Goal: Task Accomplishment & Management: Complete application form

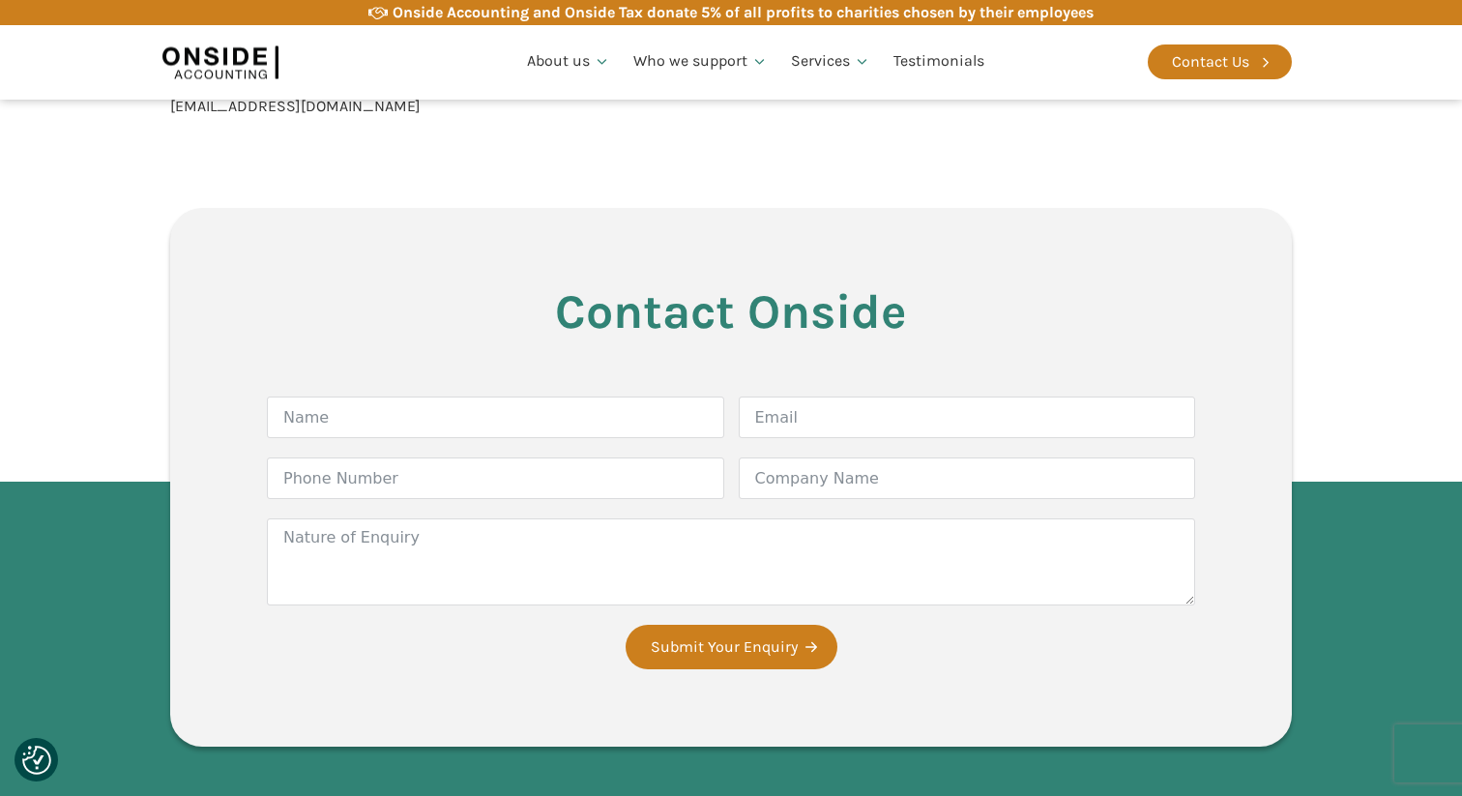
scroll to position [4130, 0]
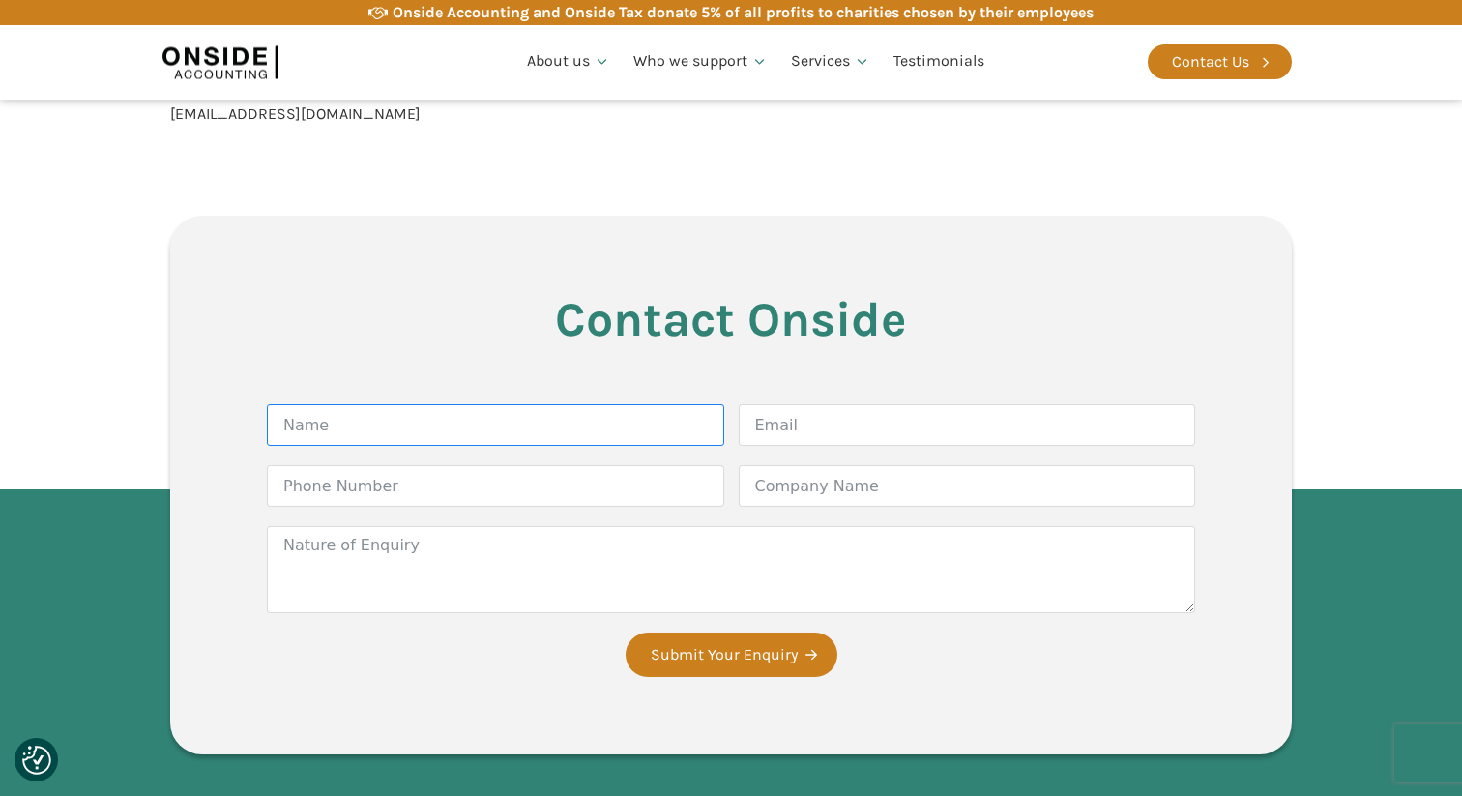
click at [582, 404] on input "Name" at bounding box center [495, 425] width 457 height 42
type input "[PERSON_NAME]"
type input "huwedavies98@gmail.com"
type input "07483154114"
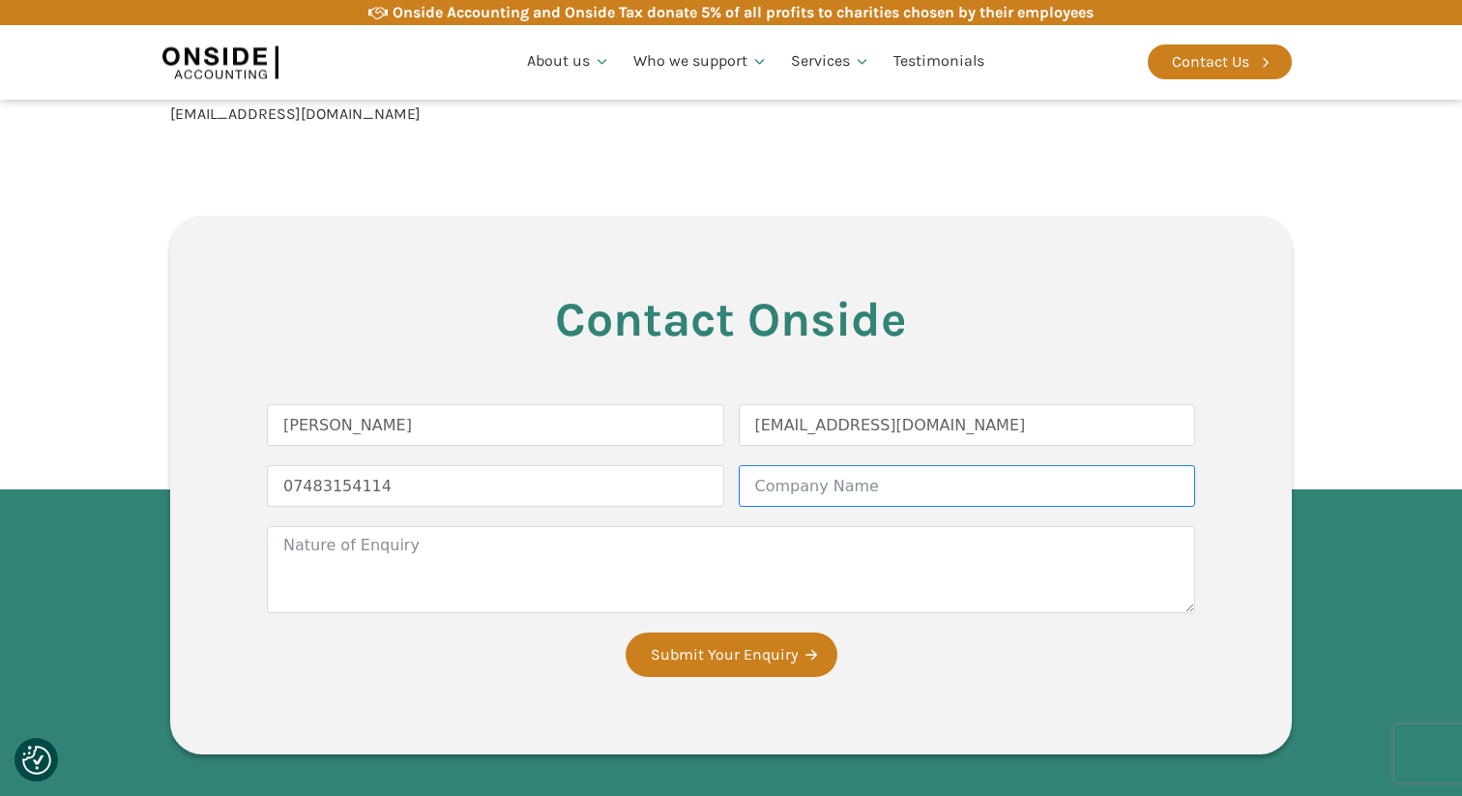
click at [772, 465] on input "Company Name" at bounding box center [967, 486] width 457 height 42
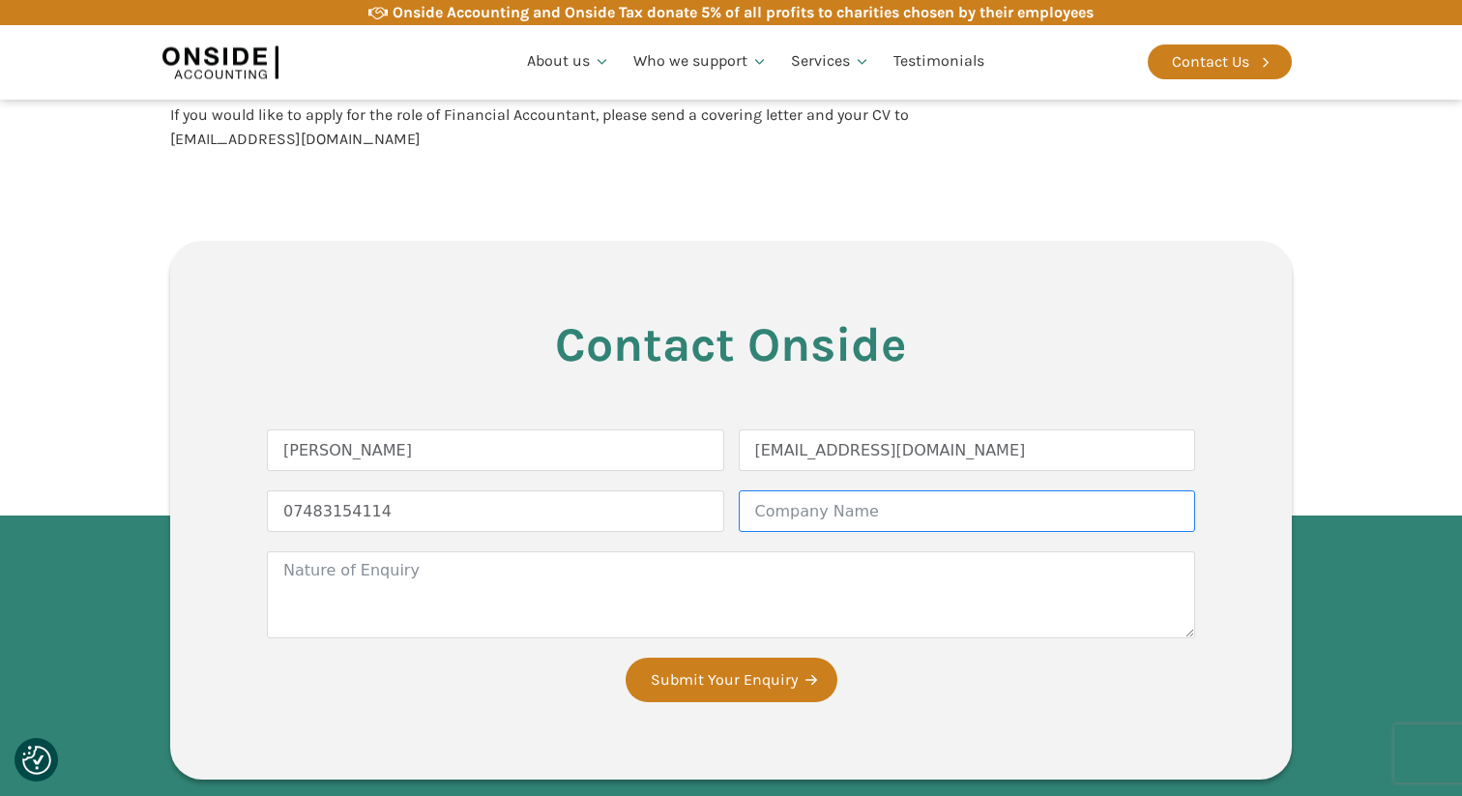
scroll to position [4111, 0]
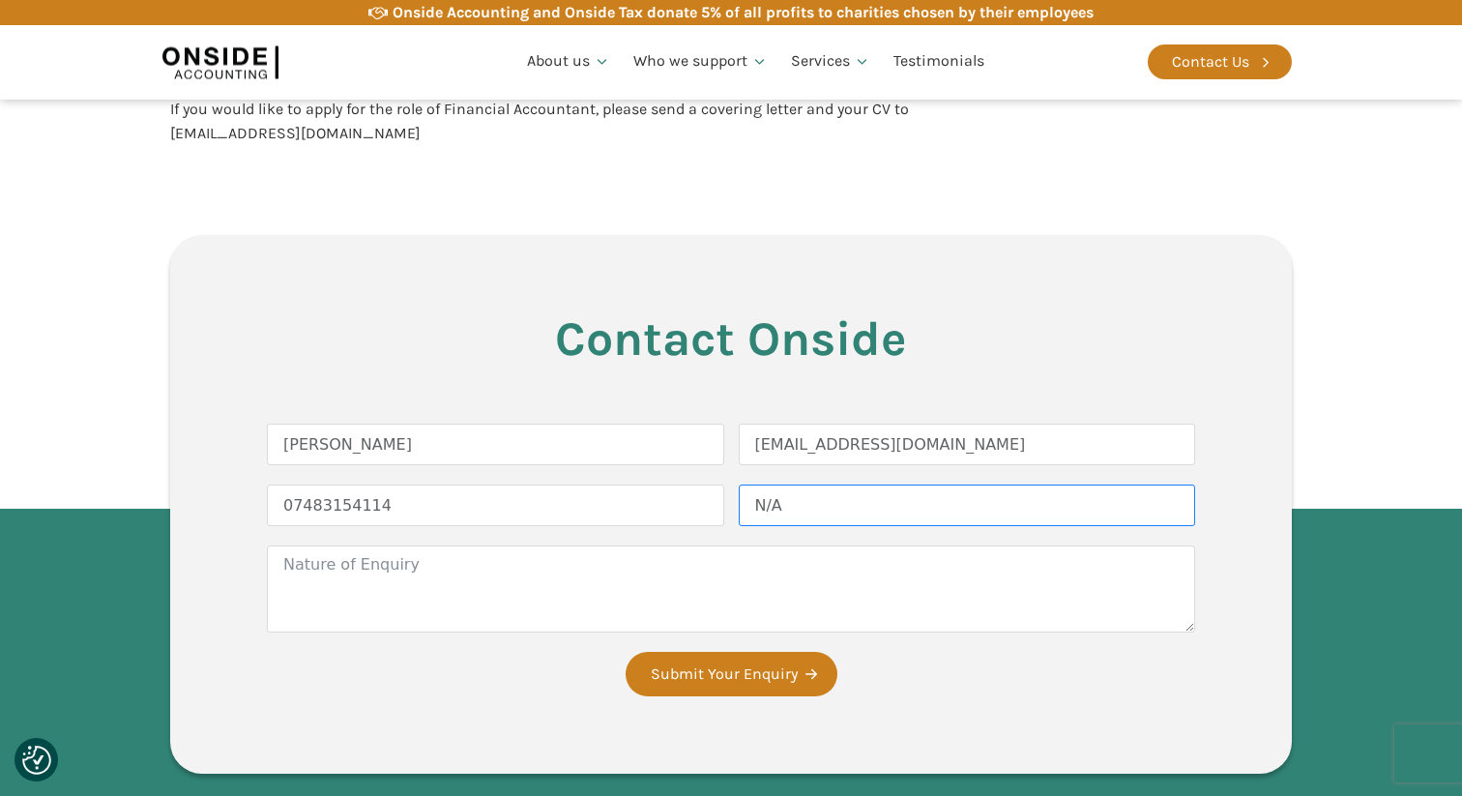
type input "N/A"
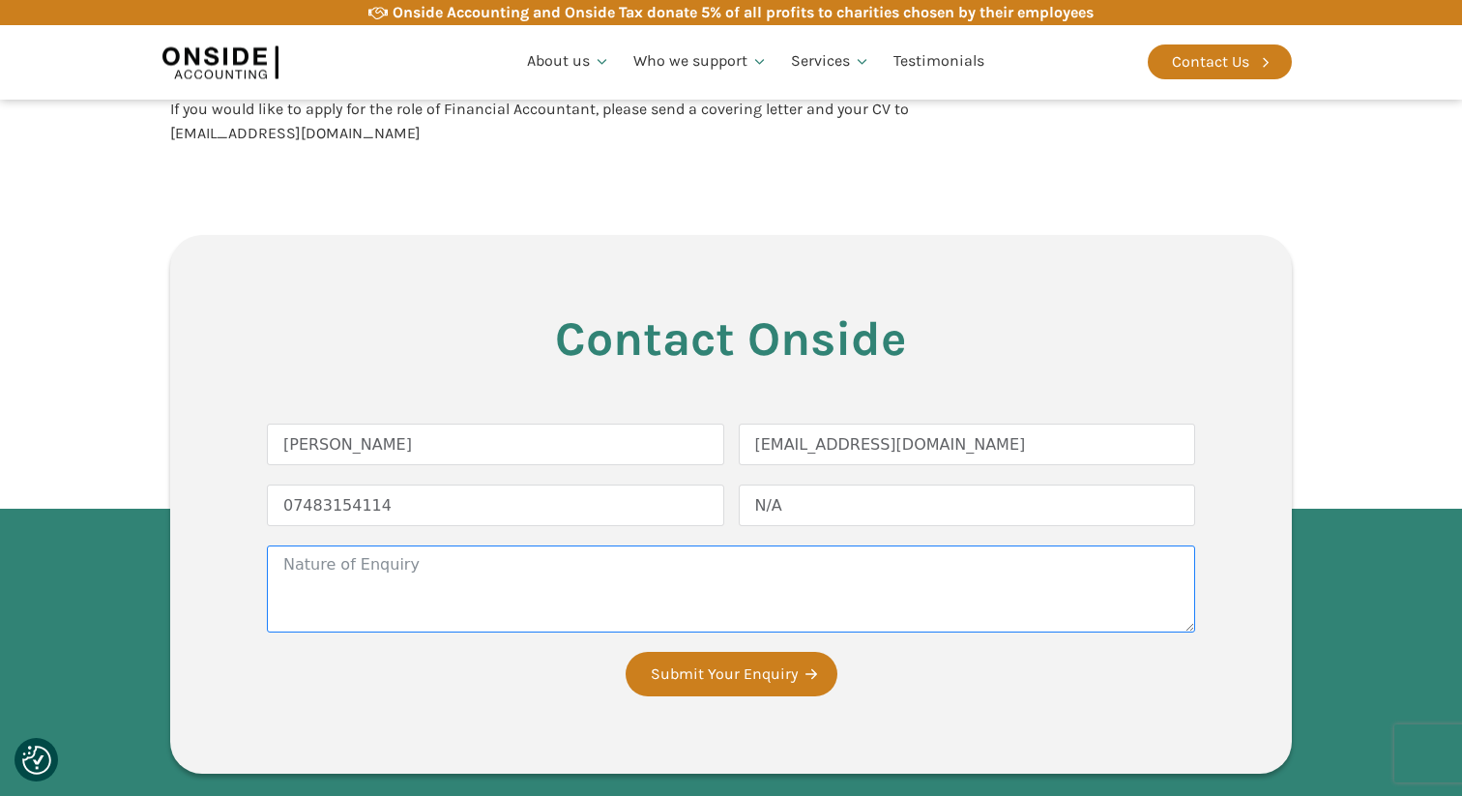
click at [695, 570] on textarea "Nature of Enquiry" at bounding box center [731, 588] width 928 height 87
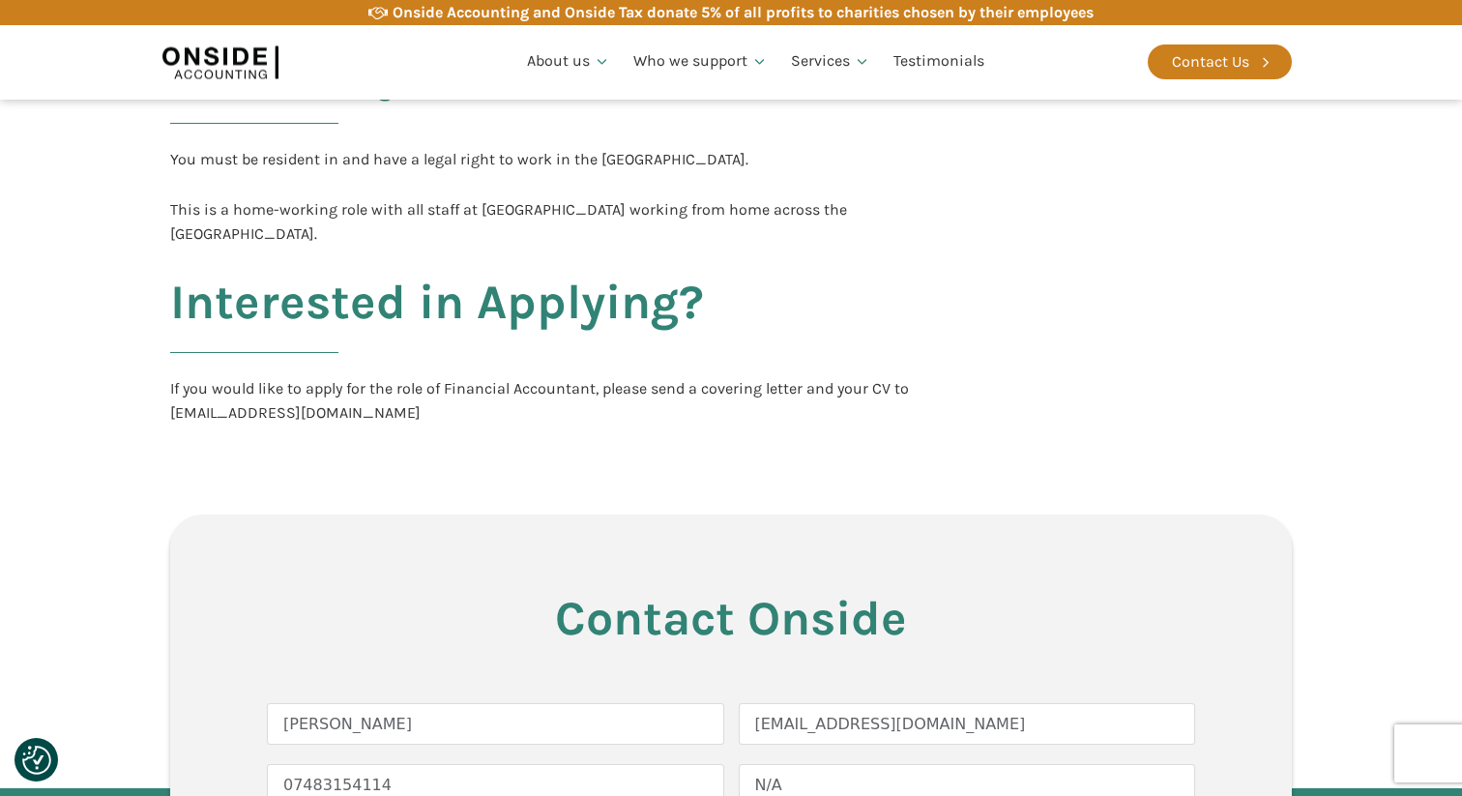
scroll to position [3800, 0]
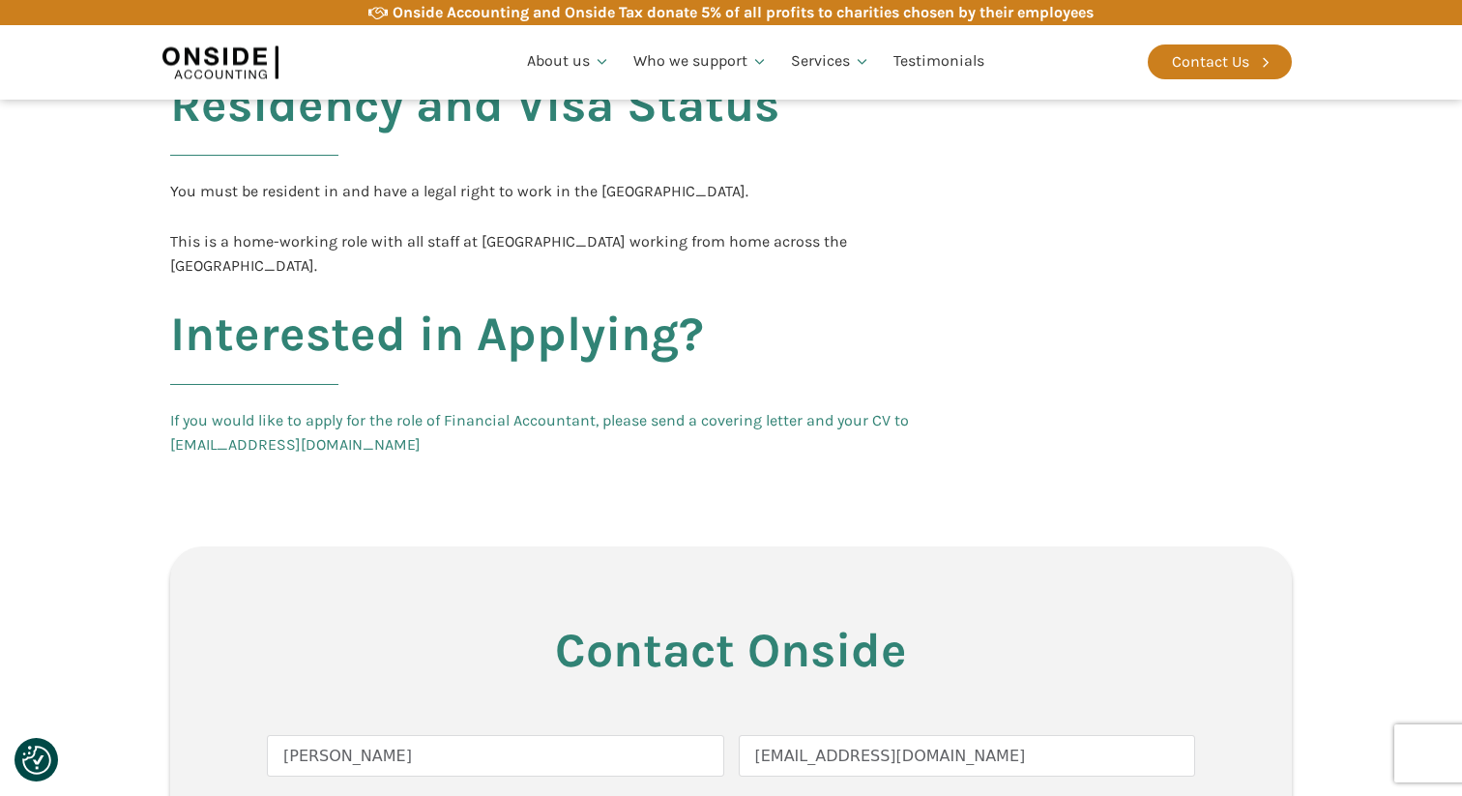
click at [353, 422] on link "If you would like to apply for the role of Financial Accountant, please send a …" at bounding box center [556, 432] width 773 height 49
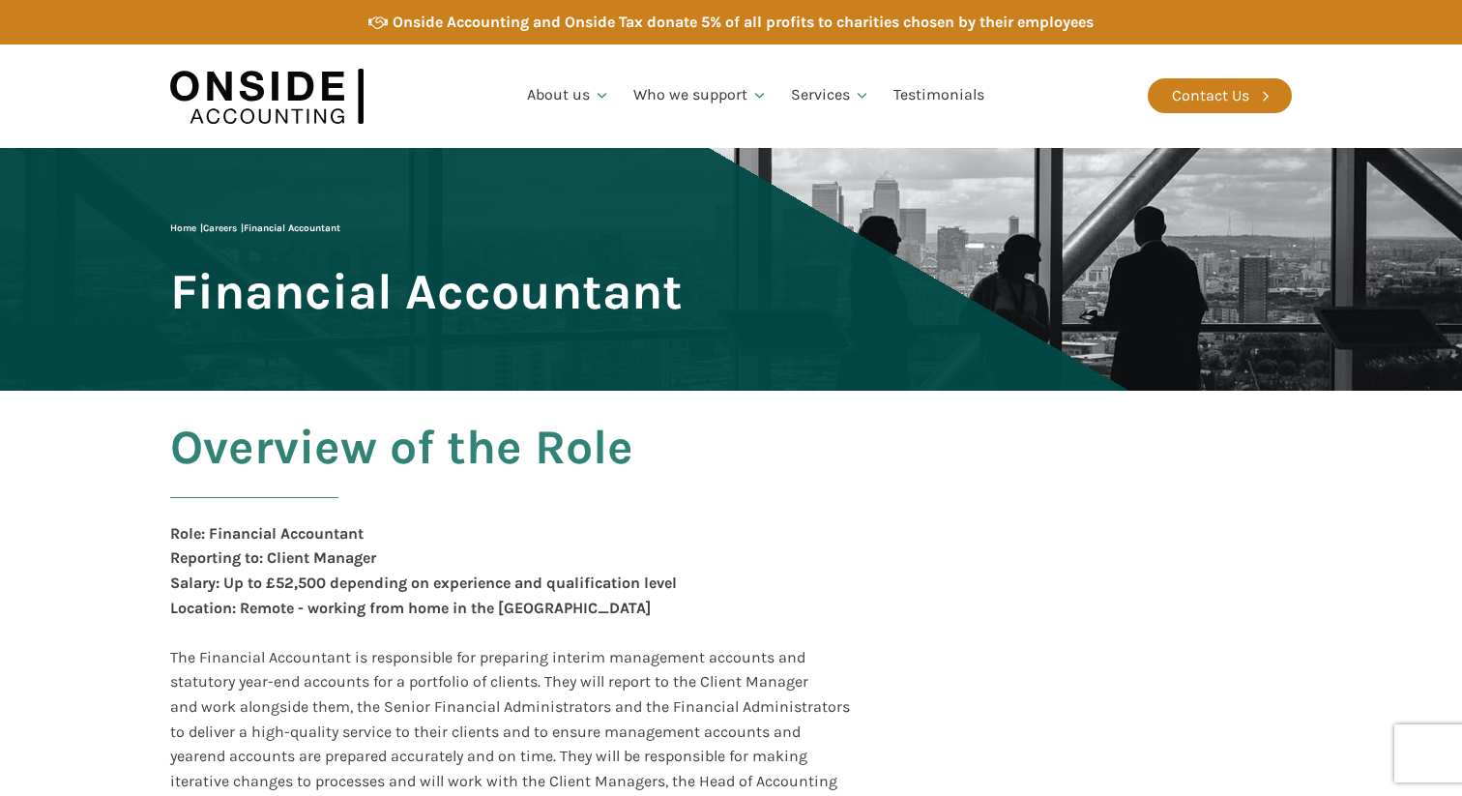
drag, startPoint x: 165, startPoint y: 309, endPoint x: 718, endPoint y: 305, distance: 552.9
click at [682, 305] on div "Home | Careers | Financial Accountant Financial Accountant" at bounding box center [426, 269] width 512 height 98
click at [589, 305] on span "Financial Accountant" at bounding box center [426, 291] width 512 height 53
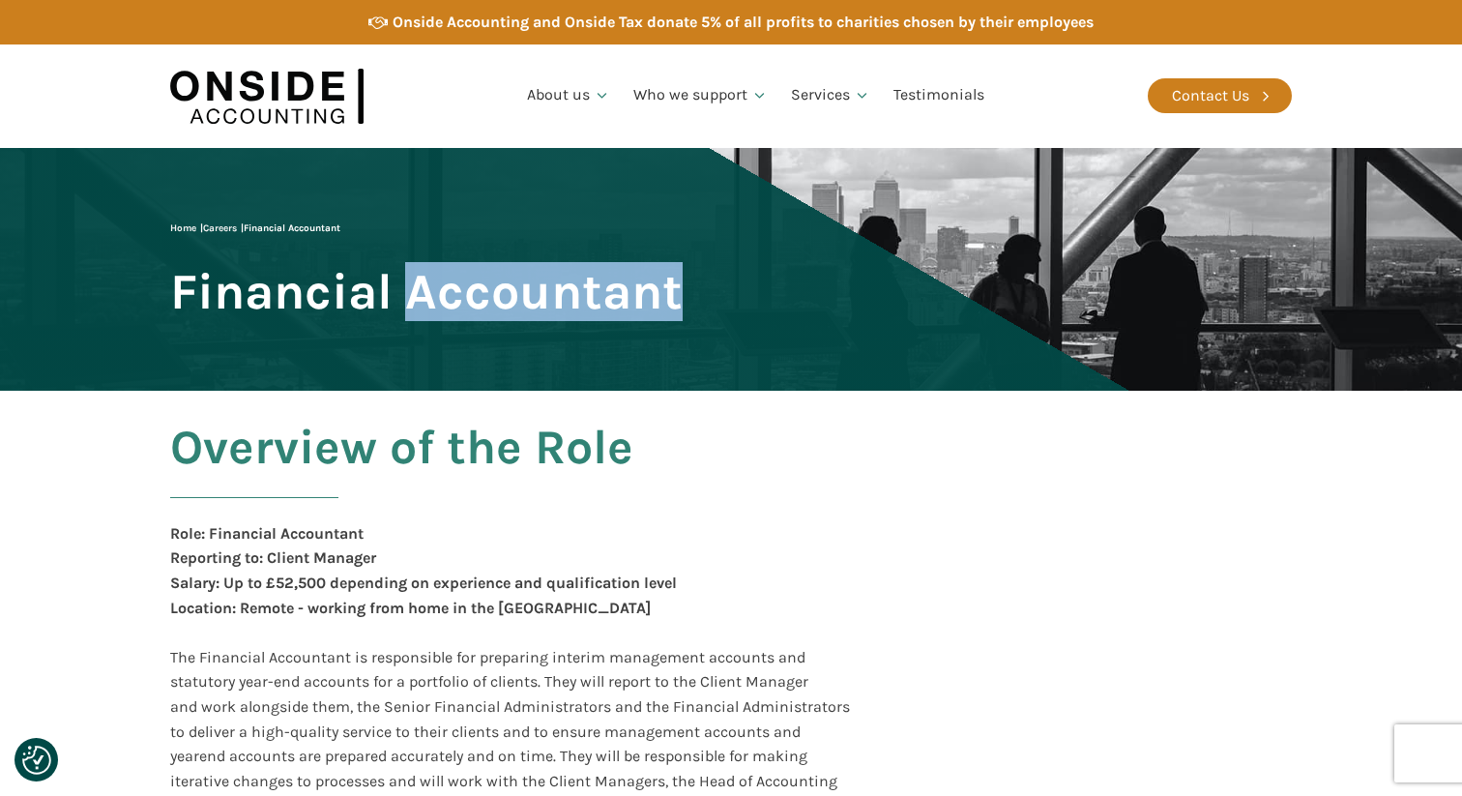
click at [589, 305] on span "Financial Accountant" at bounding box center [426, 291] width 512 height 53
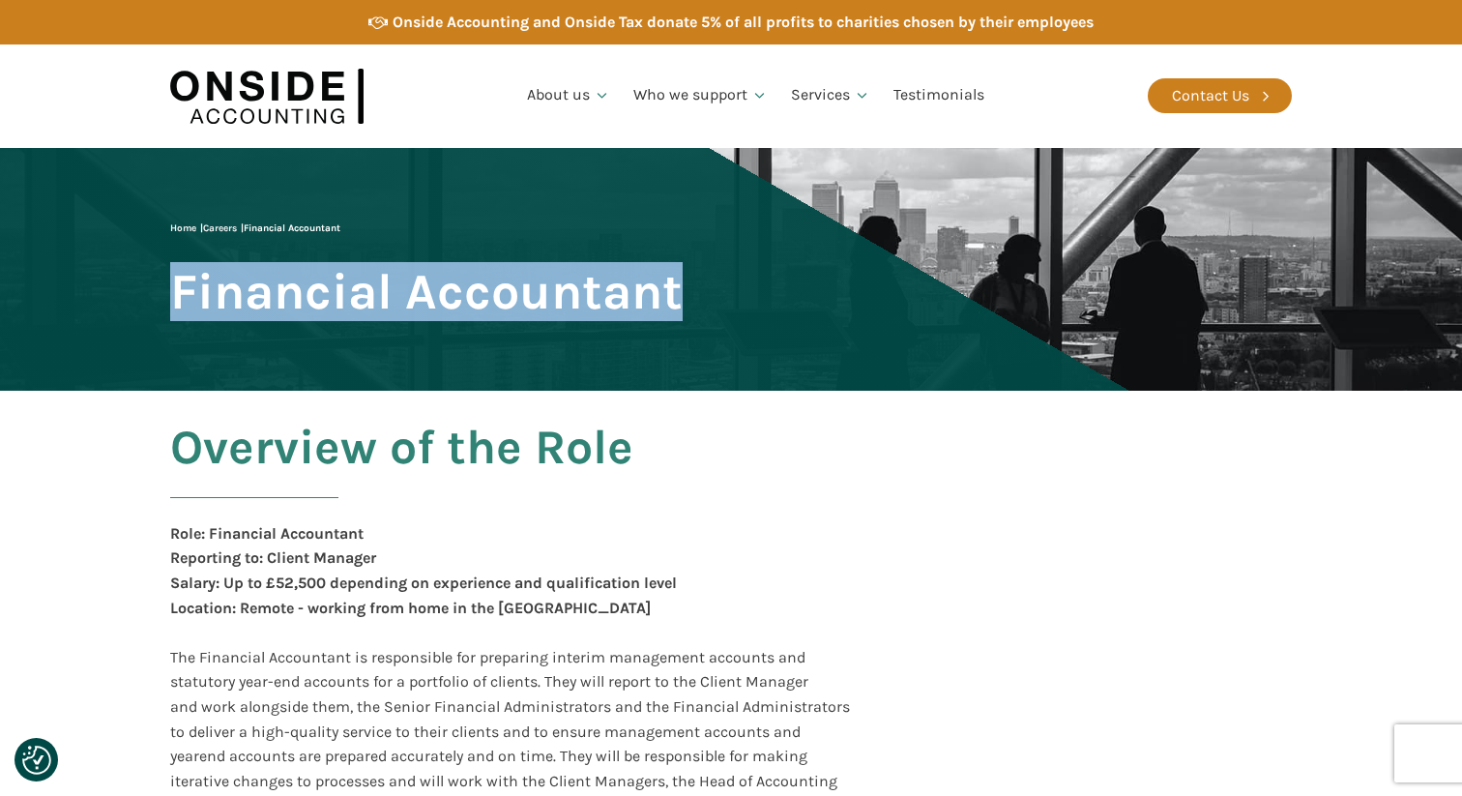
click at [589, 305] on span "Financial Accountant" at bounding box center [426, 291] width 512 height 53
copy span "Financial Accountant"
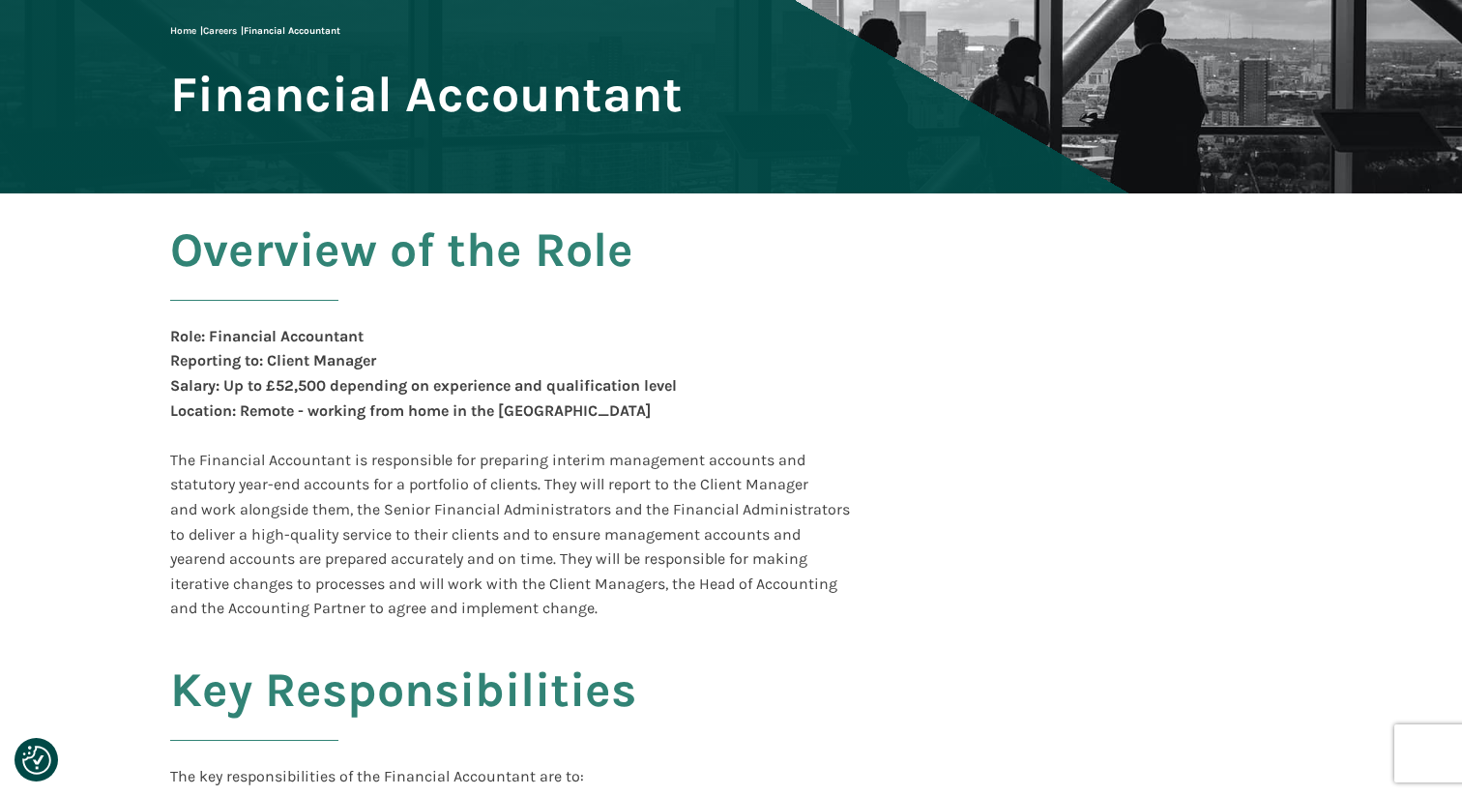
click at [752, 441] on div "Overview of the Role Role: Financial Accountant Reporting to: Client Manager Sa…" at bounding box center [562, 421] width 785 height 397
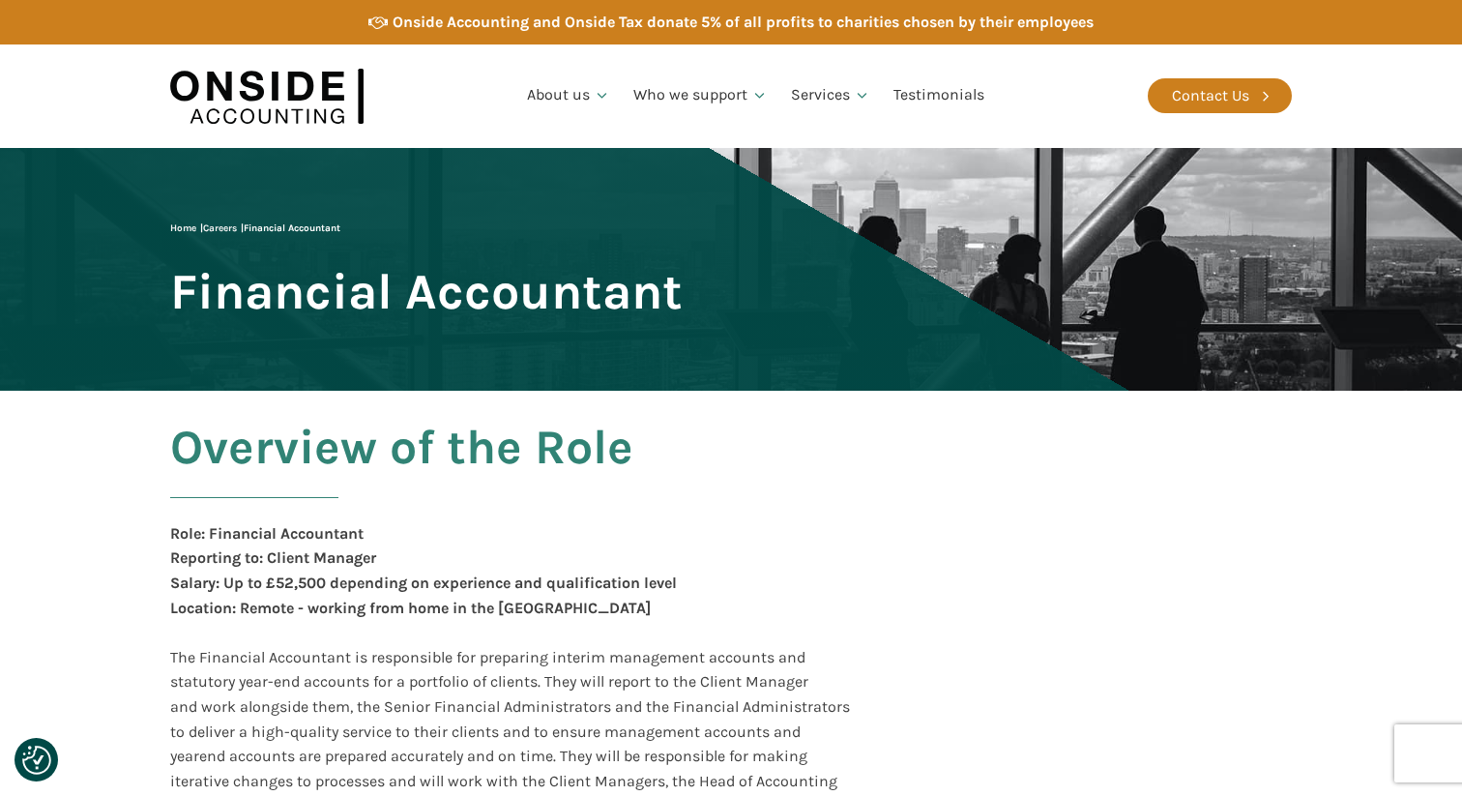
click at [551, 295] on span "Financial Accountant" at bounding box center [426, 291] width 512 height 53
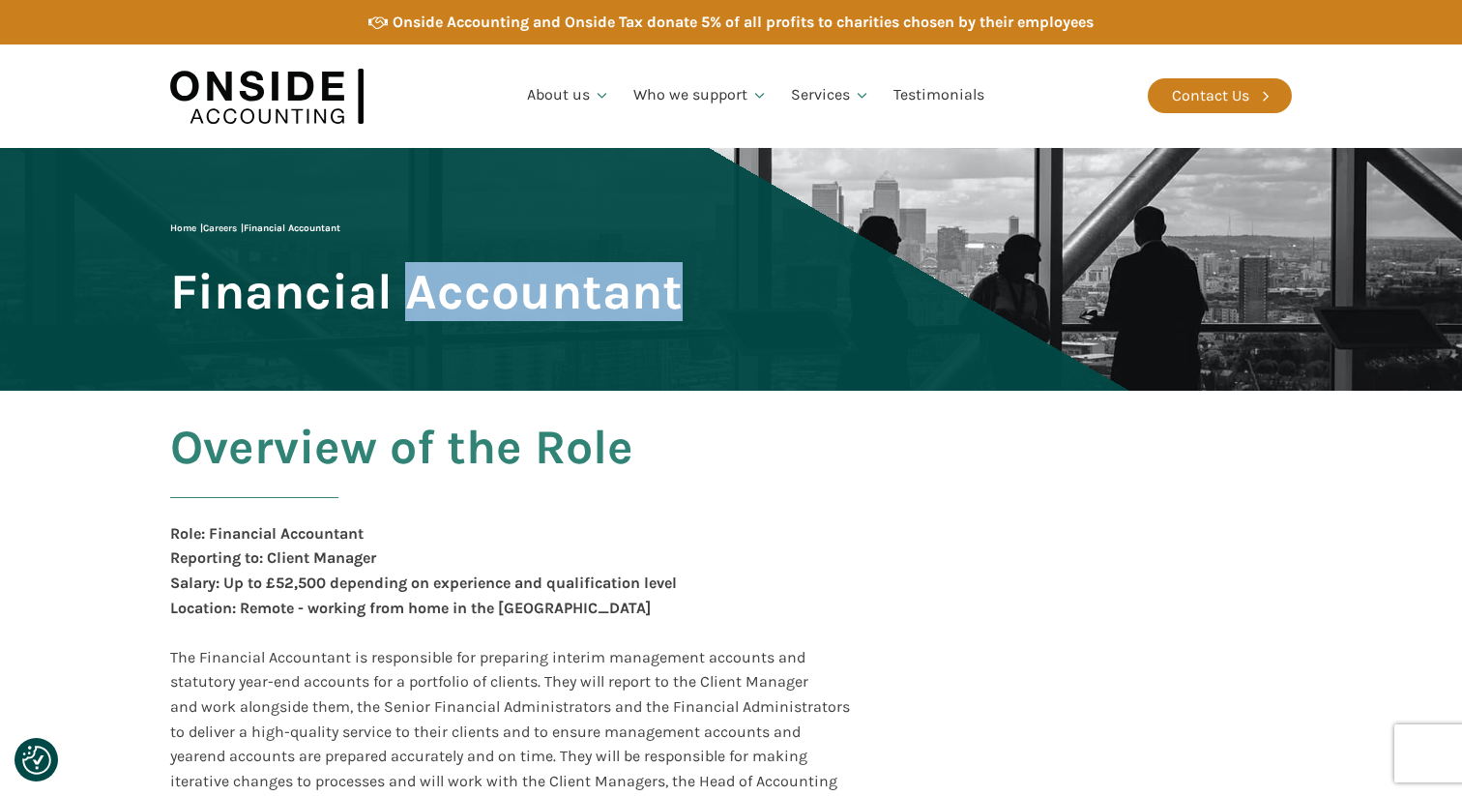
click at [551, 295] on span "Financial Accountant" at bounding box center [426, 291] width 512 height 53
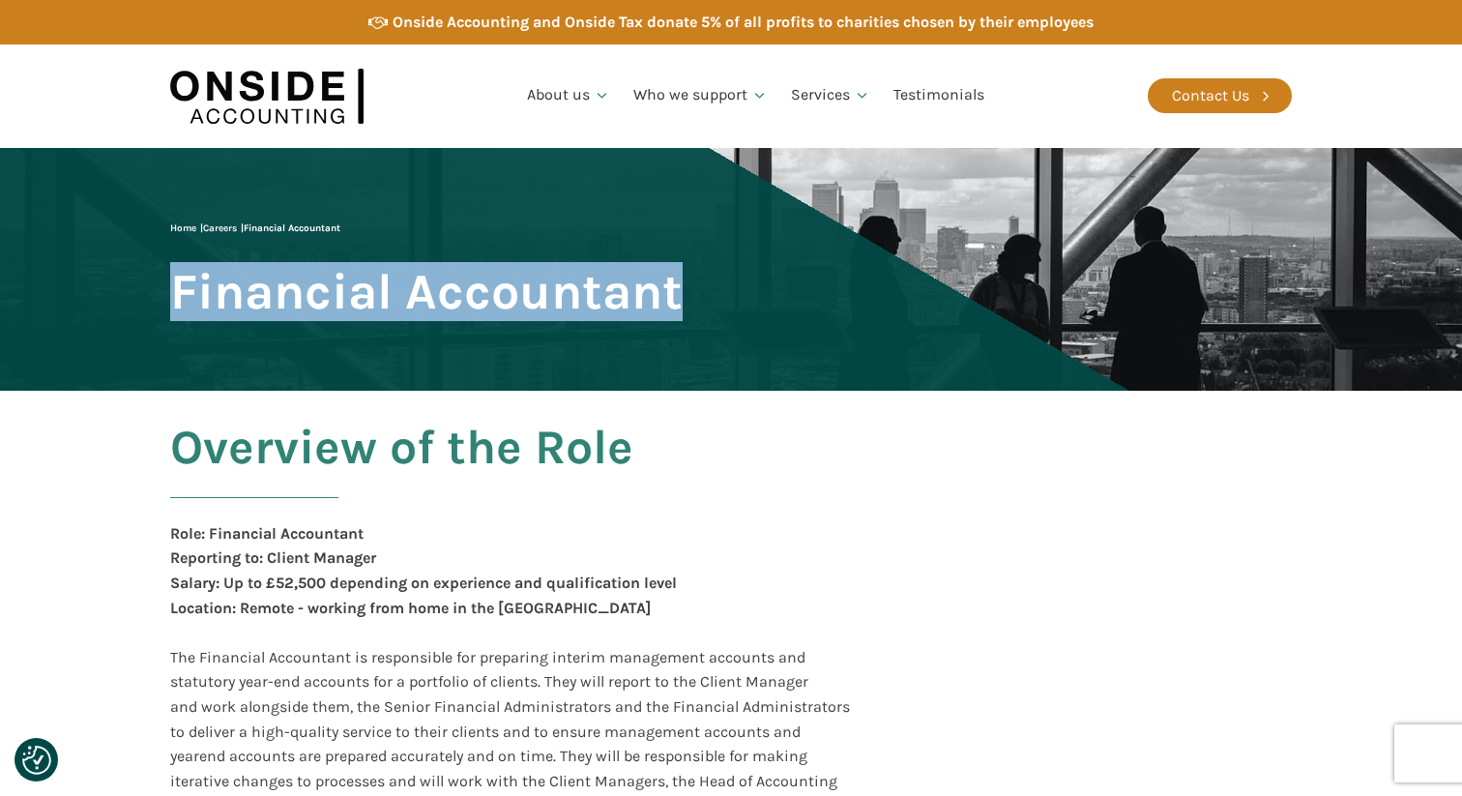
click at [551, 295] on span "Financial Accountant" at bounding box center [426, 291] width 512 height 53
copy span "Financial Accountant"
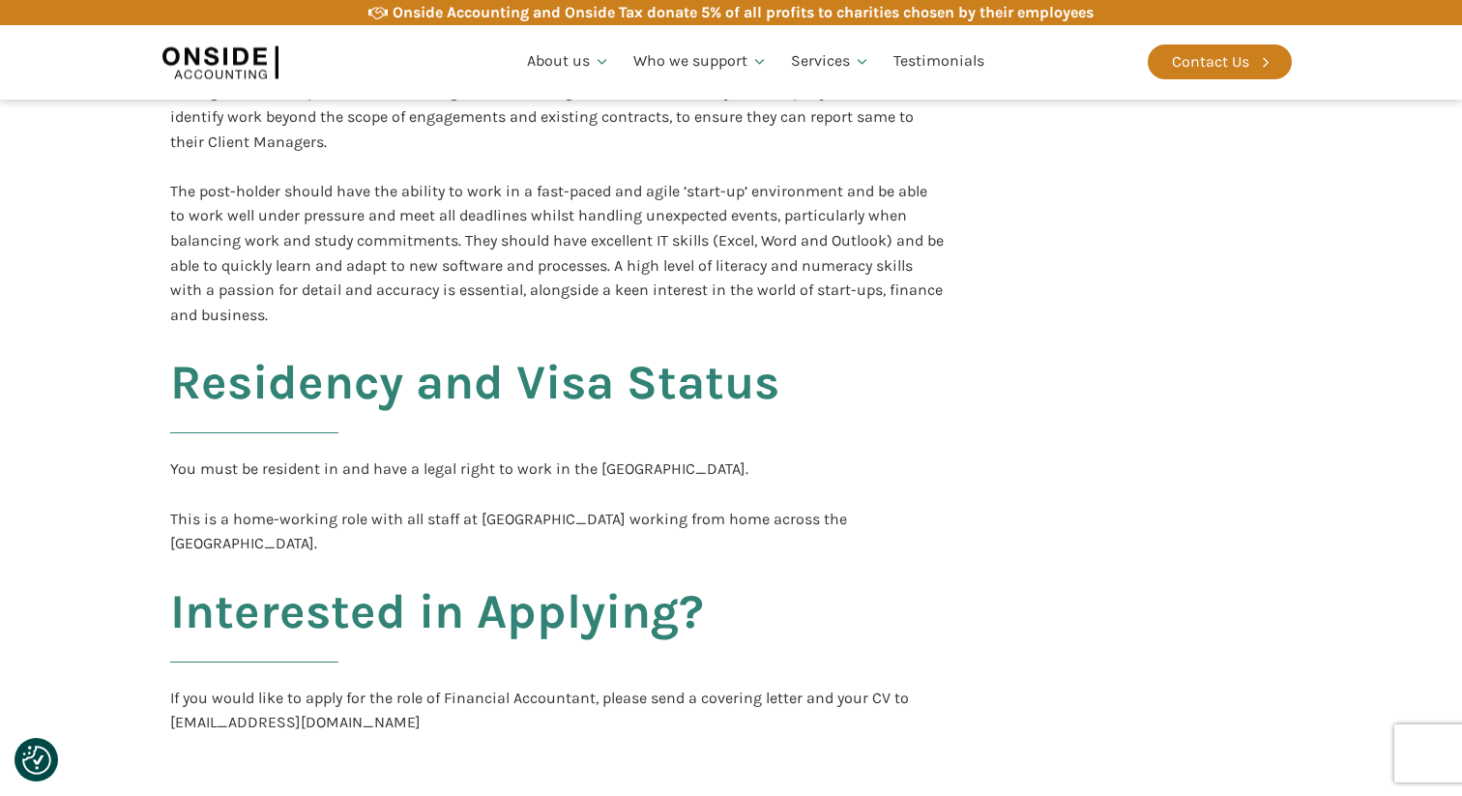
scroll to position [4630, 0]
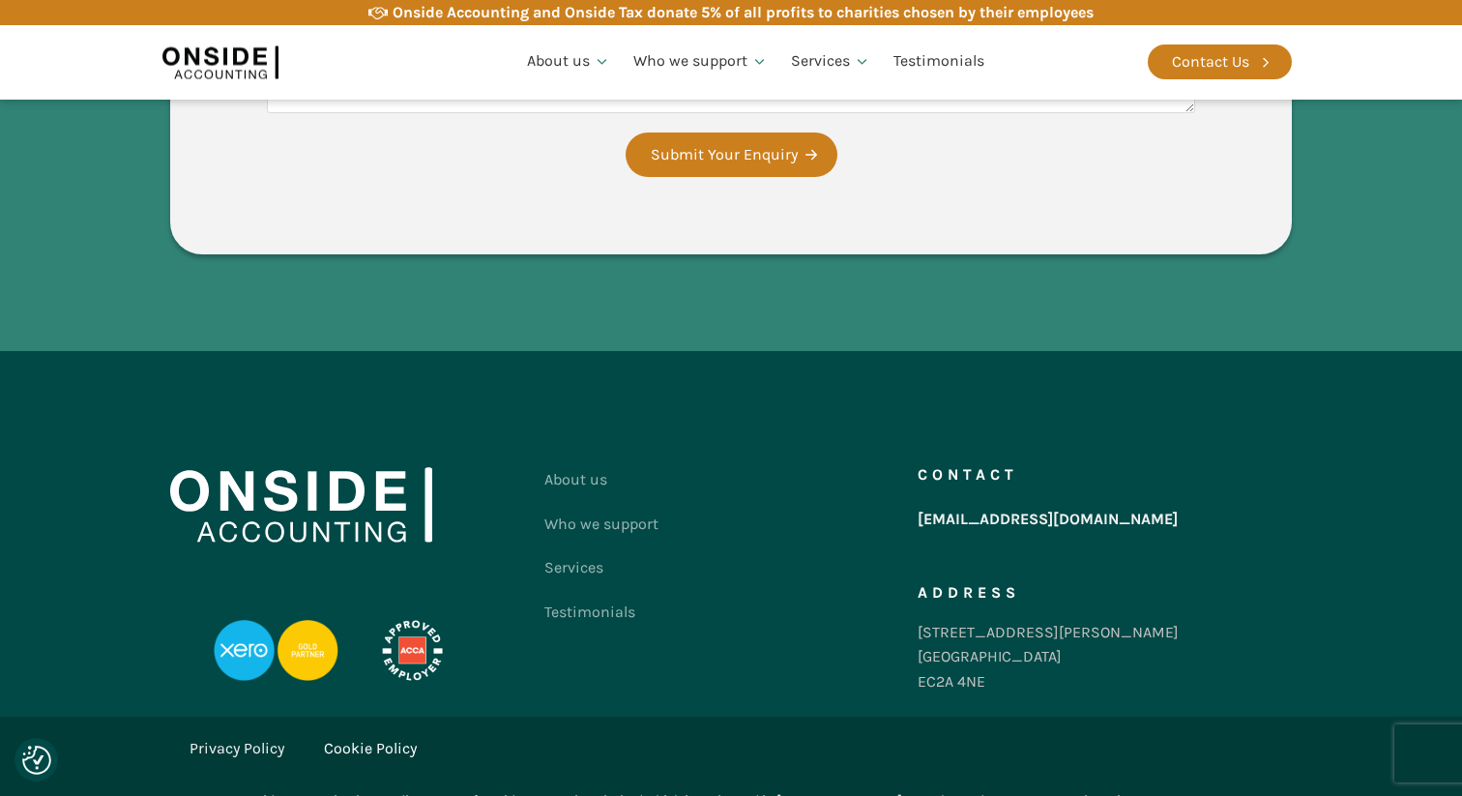
click at [237, 736] on link "Privacy Policy" at bounding box center [236, 748] width 95 height 25
